Goal: Task Accomplishment & Management: Complete application form

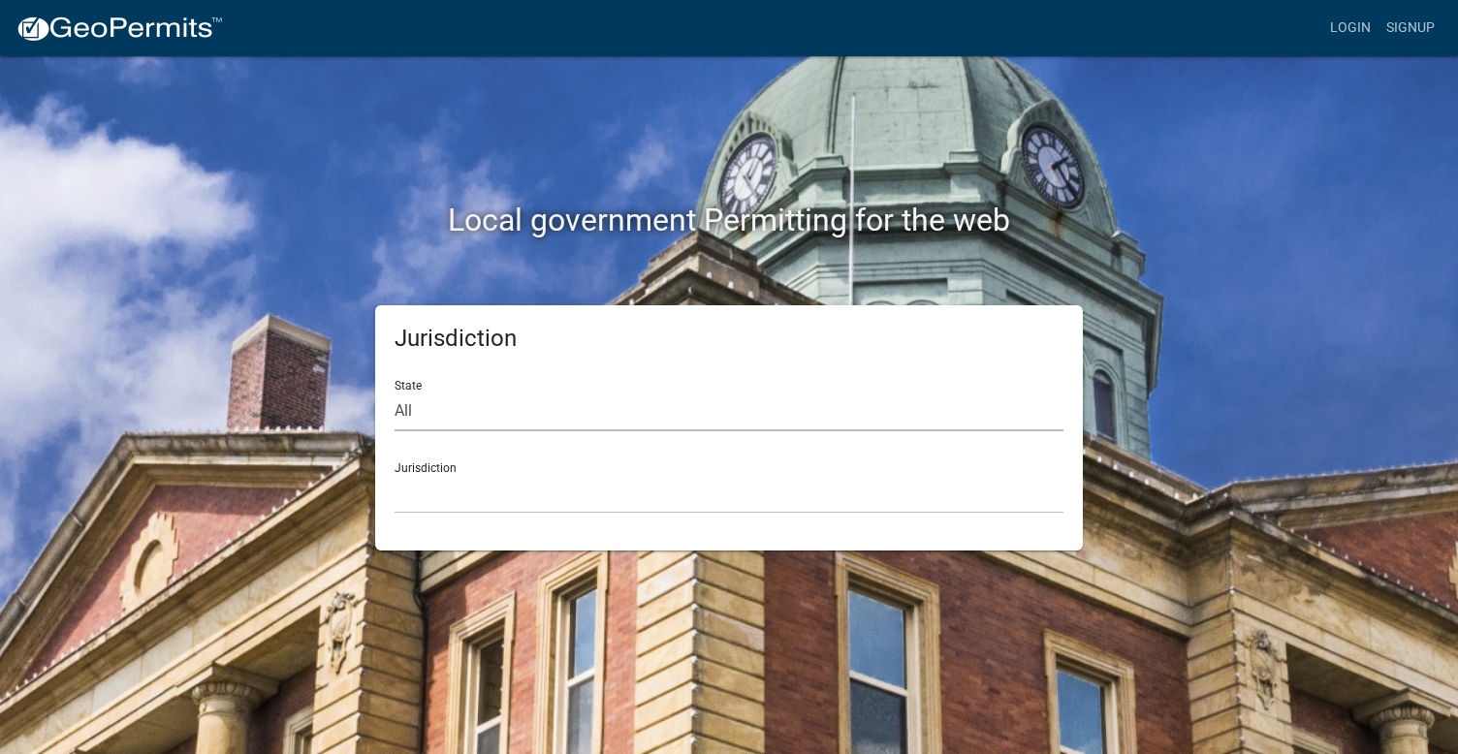
click at [484, 416] on select "All [US_STATE] [US_STATE] [US_STATE] [US_STATE] [US_STATE] [US_STATE] [US_STATE…" at bounding box center [729, 412] width 669 height 40
select select "[US_STATE]"
click at [395, 392] on select "All [US_STATE] [US_STATE] [US_STATE] [US_STATE] [US_STATE] [US_STATE] [US_STATE…" at bounding box center [729, 412] width 669 height 40
click at [464, 486] on select "[GEOGRAPHIC_DATA], [US_STATE] [GEOGRAPHIC_DATA], [US_STATE] [GEOGRAPHIC_DATA], …" at bounding box center [729, 494] width 669 height 40
